Goal: Information Seeking & Learning: Learn about a topic

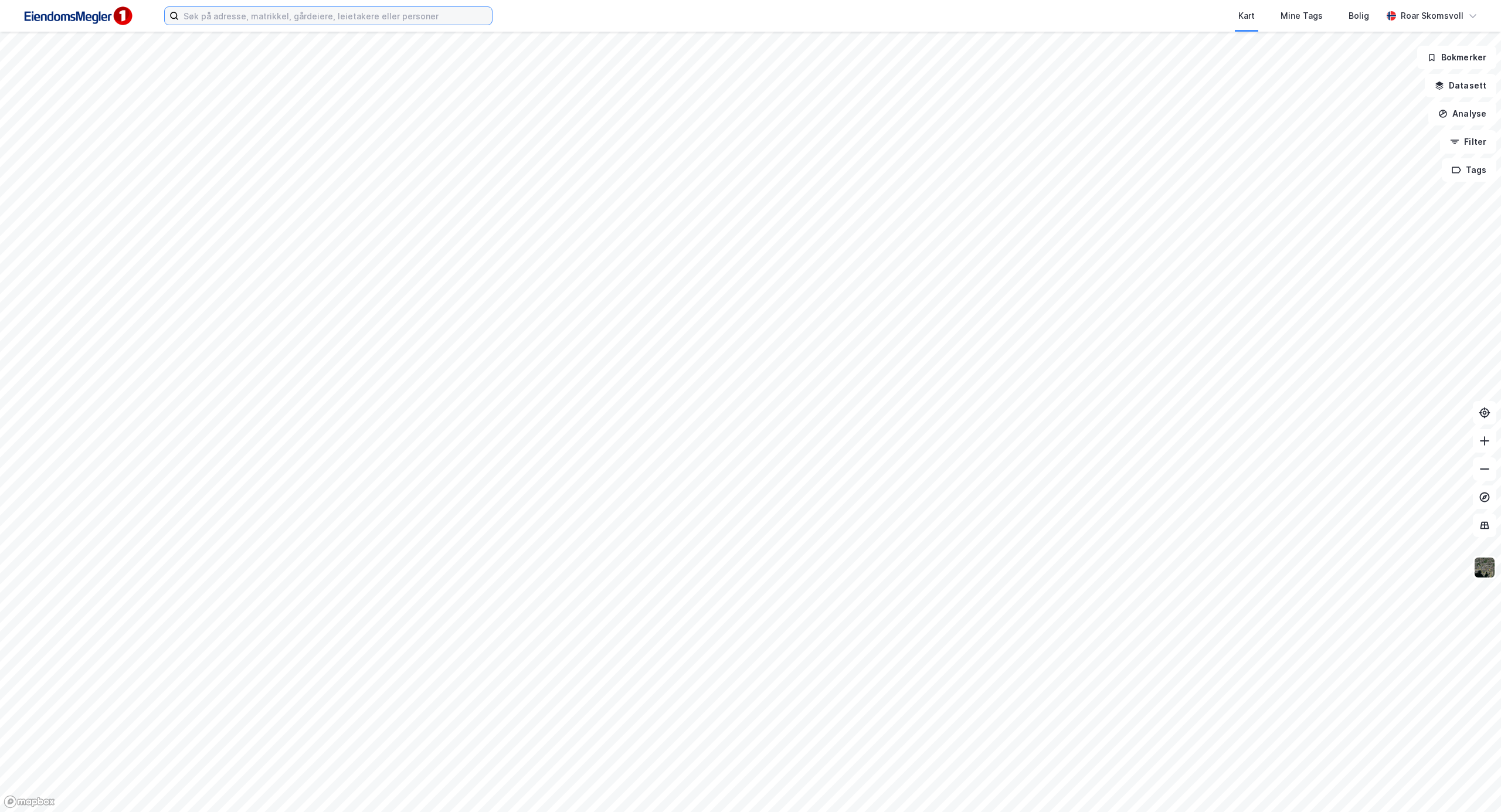
click at [284, 11] on input at bounding box center [335, 16] width 313 height 18
type input "stjørdal"
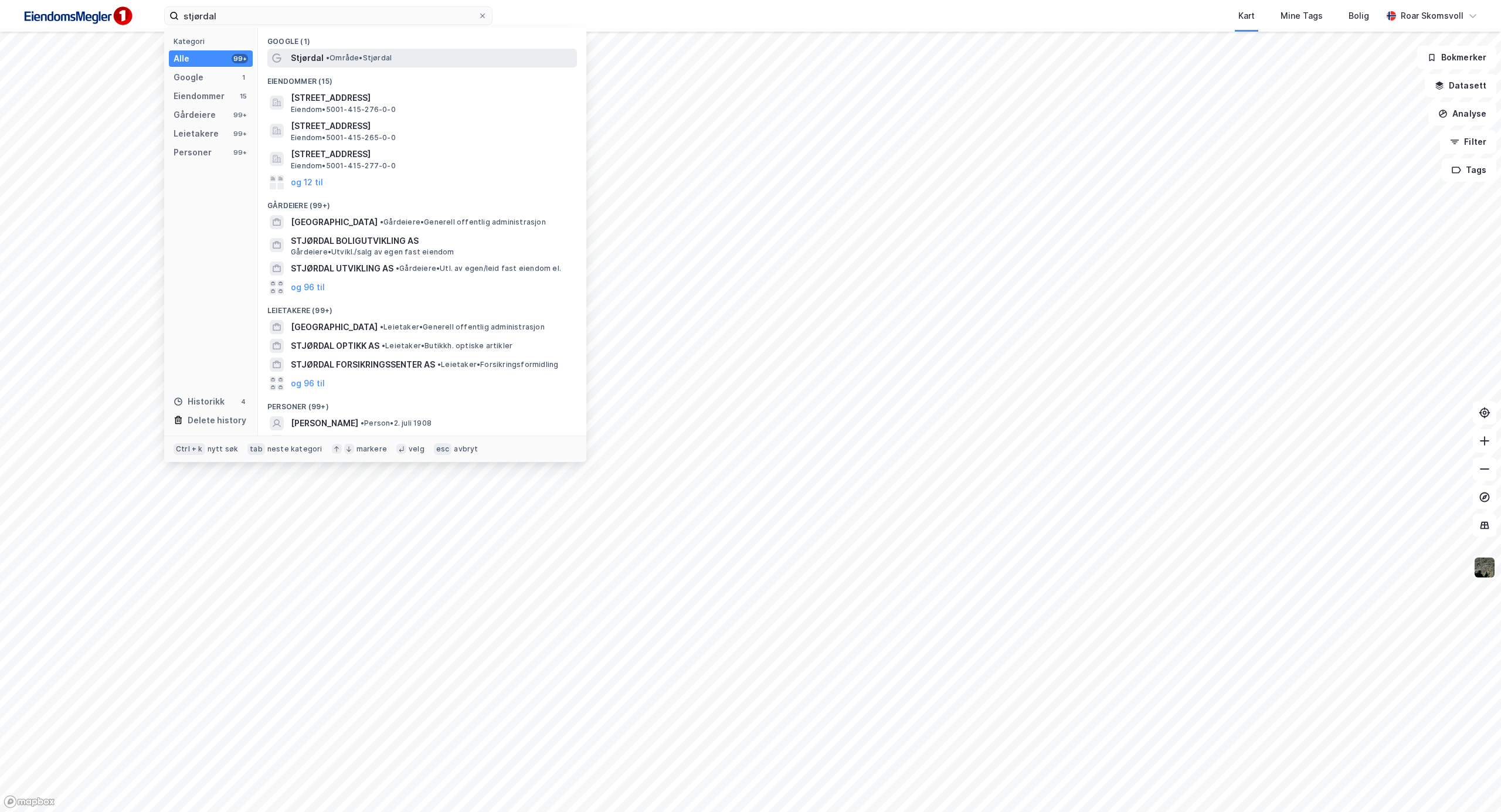
click at [345, 59] on span "• Område • [GEOGRAPHIC_DATA]" at bounding box center [359, 58] width 65 height 9
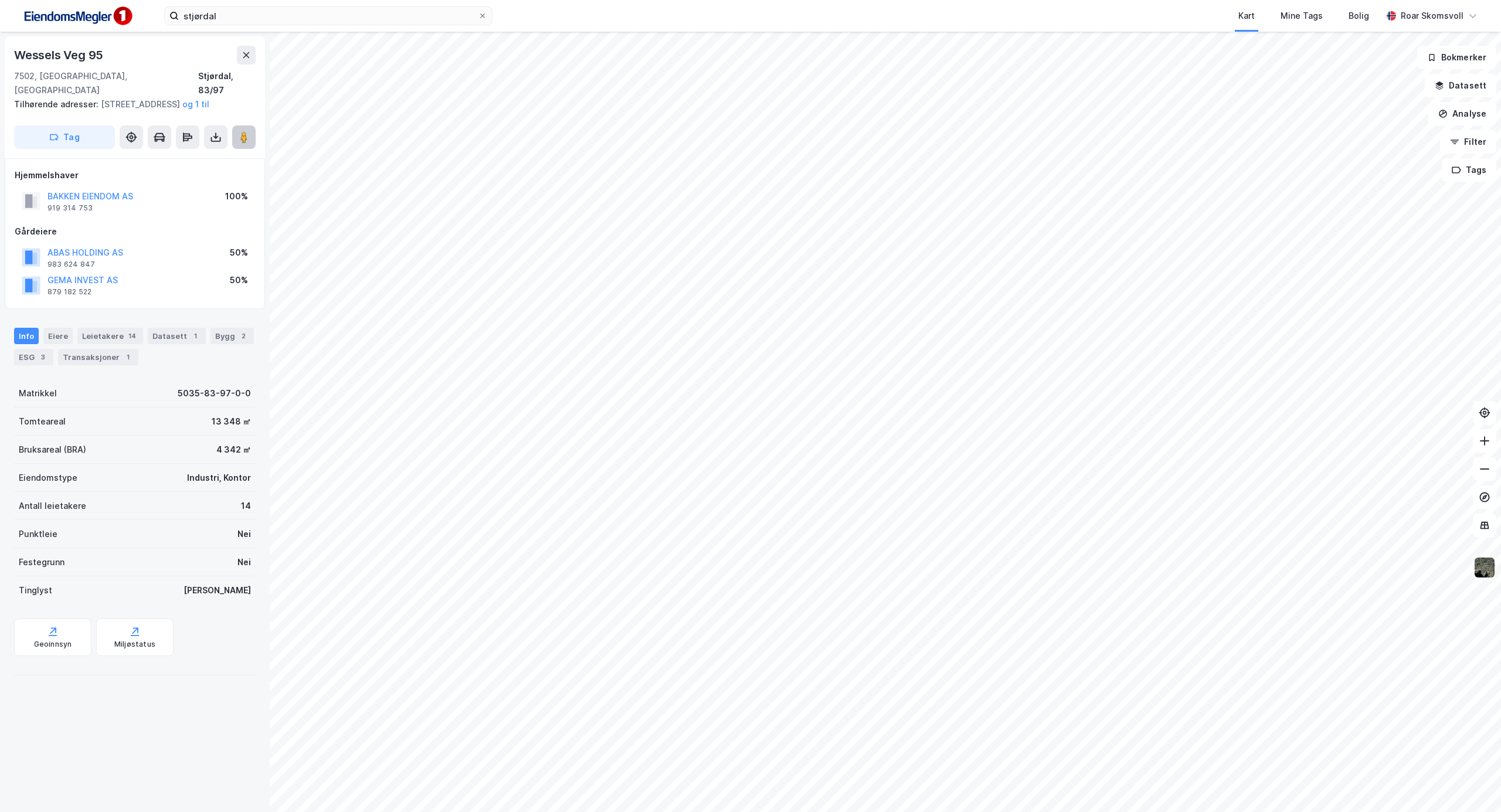
click at [244, 141] on image at bounding box center [244, 137] width 7 height 11
